Goal: Navigation & Orientation: Find specific page/section

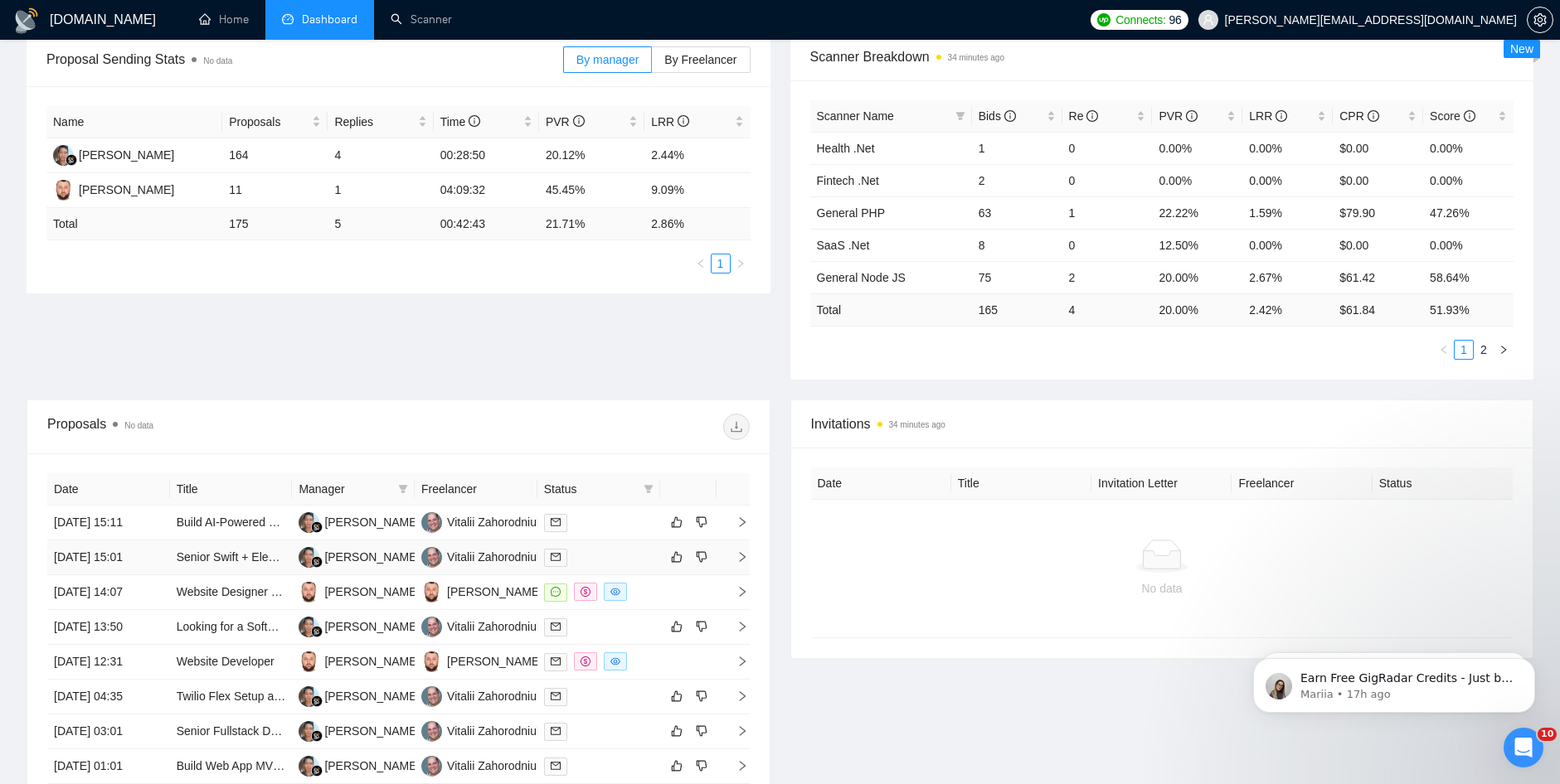
scroll to position [530, 0]
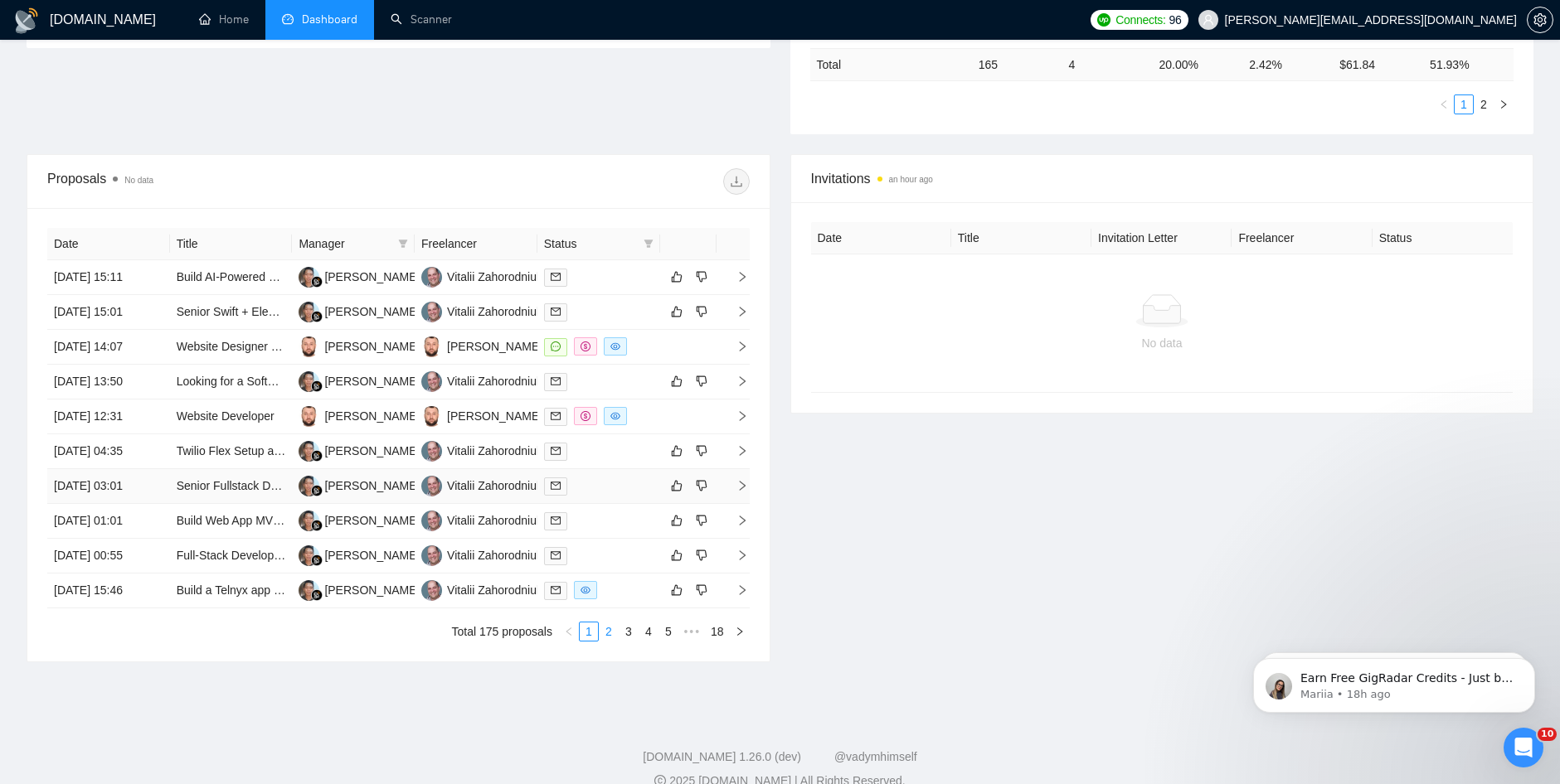
scroll to position [530, 0]
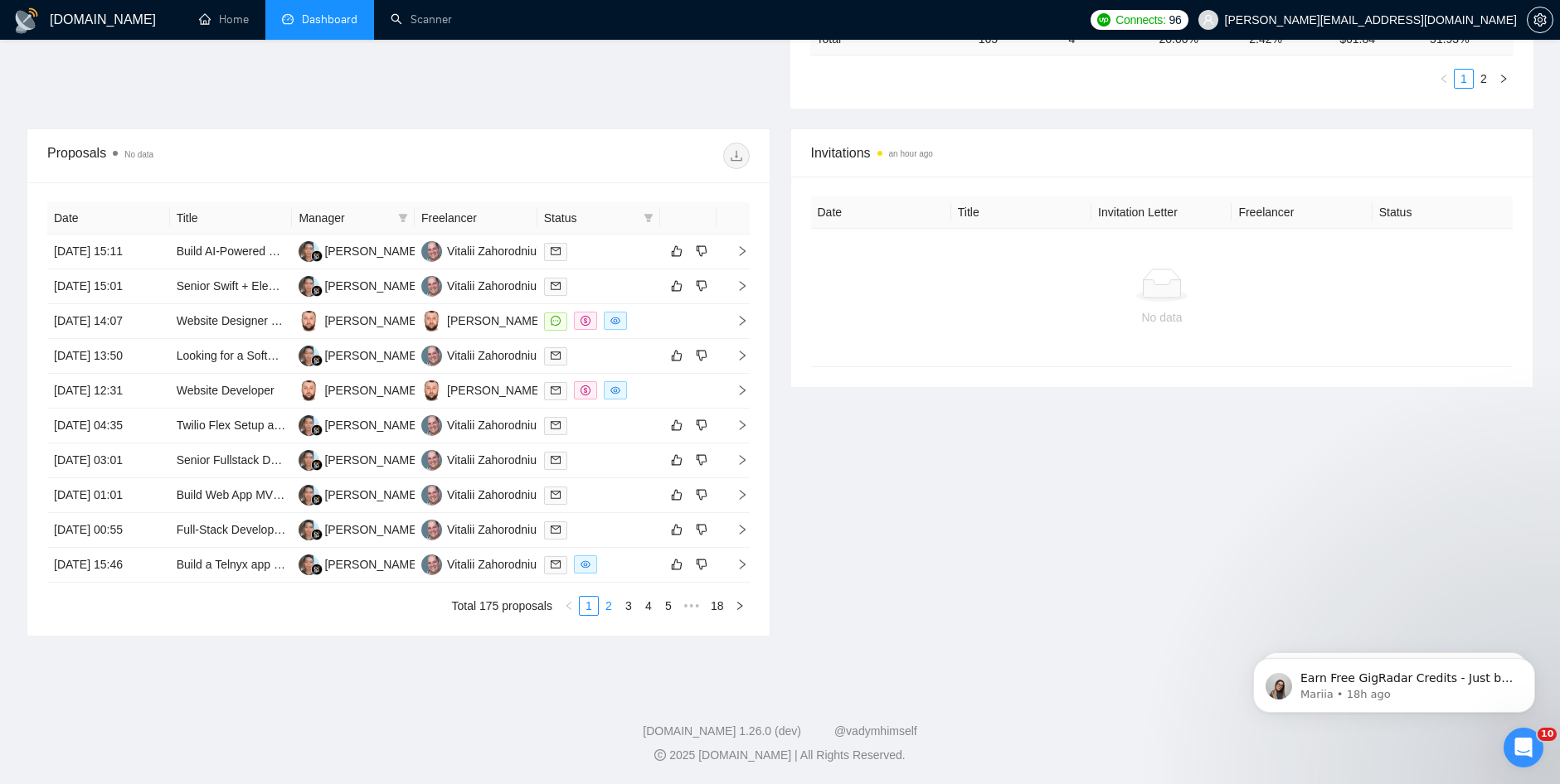
click at [609, 600] on link "2" at bounding box center [608, 606] width 18 height 18
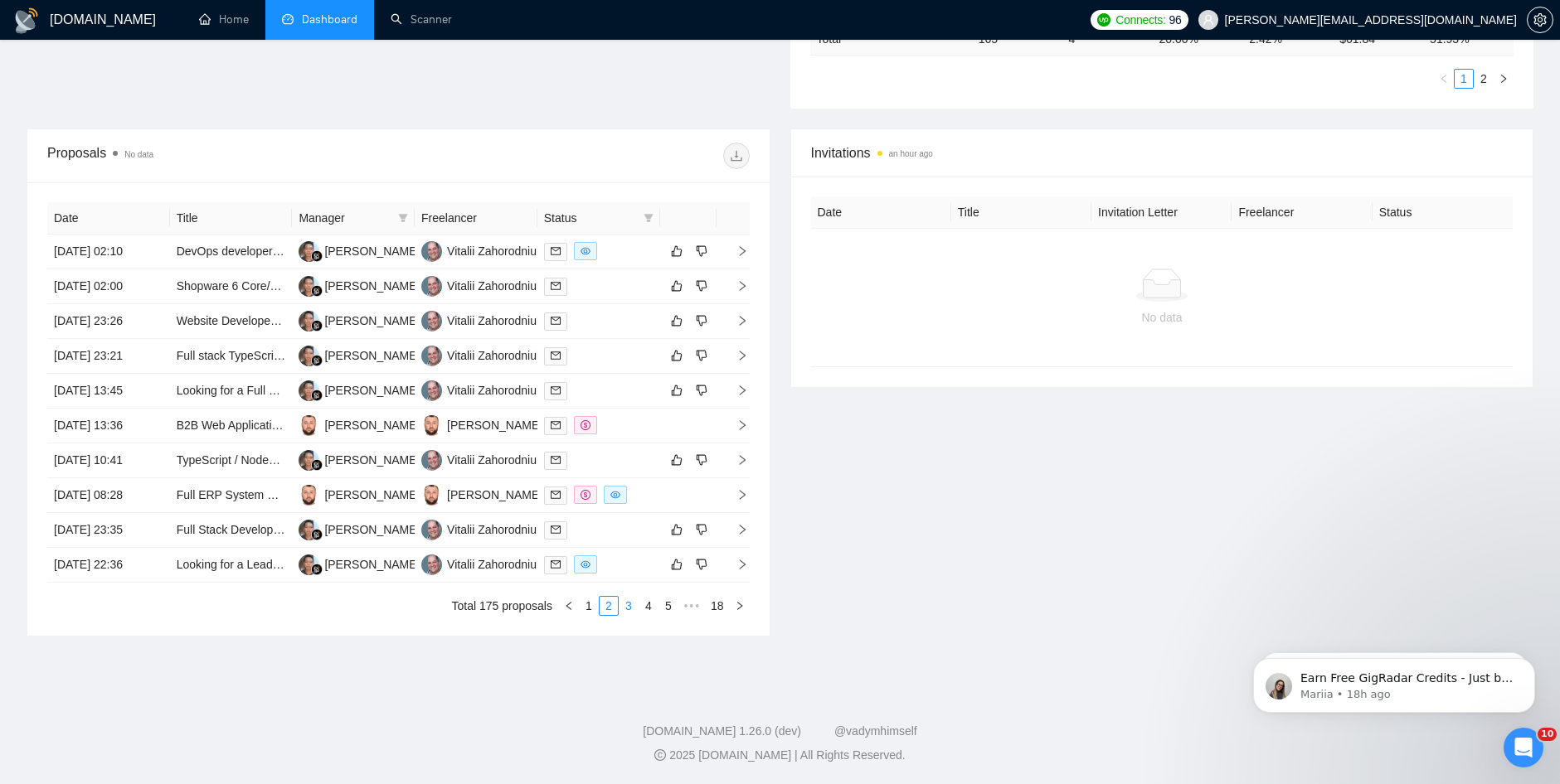
click at [624, 611] on link "3" at bounding box center [628, 606] width 18 height 18
